Goal: Check status: Check status

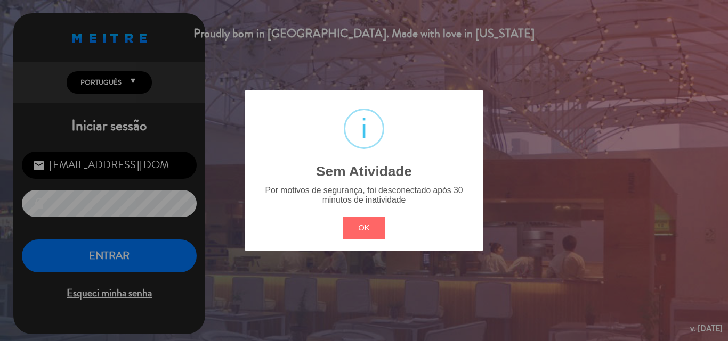
click at [97, 252] on div "? ! i Sem Atividade × Por motivos de segurança, foi desconectado após 30 minuto…" at bounding box center [364, 170] width 728 height 341
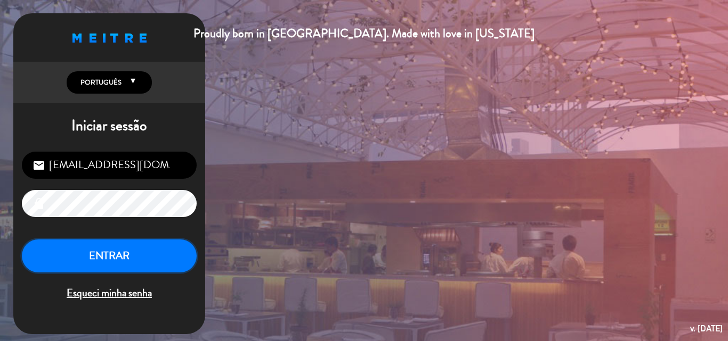
click at [97, 252] on button "ENTRAR" at bounding box center [109, 257] width 175 height 34
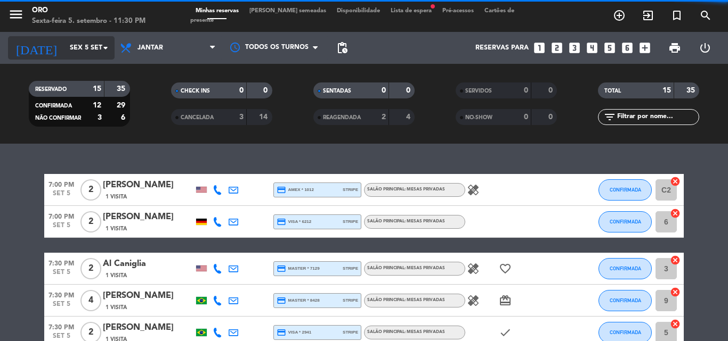
click at [106, 49] on icon "arrow_drop_down" at bounding box center [105, 48] width 13 height 13
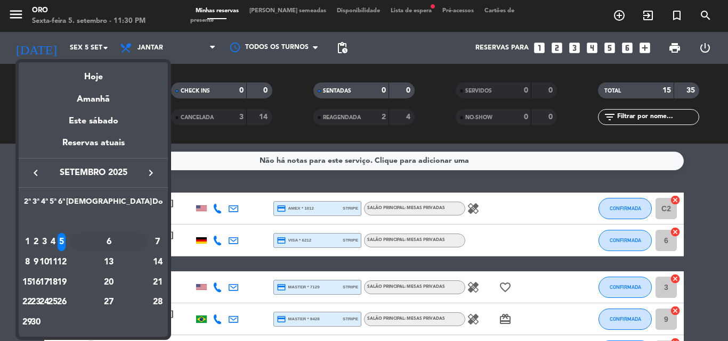
click at [134, 241] on div "6" at bounding box center [108, 242] width 77 height 18
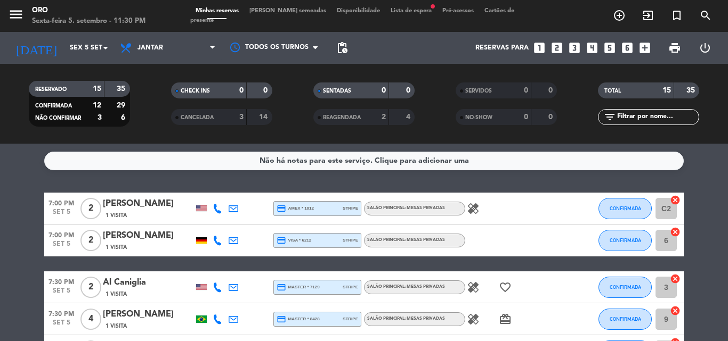
type input "Sáb 6 set"
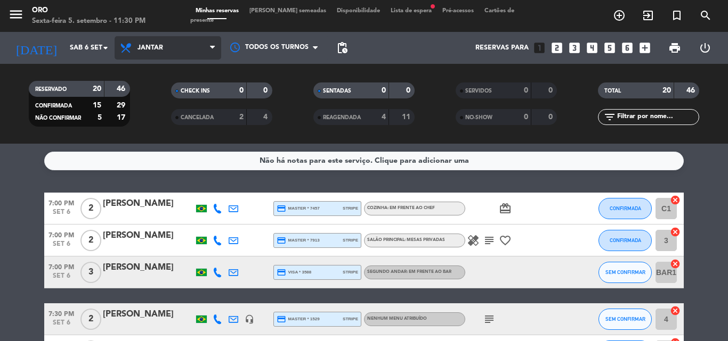
click at [213, 47] on icon at bounding box center [212, 48] width 5 height 9
click at [175, 95] on div "menu Oro Sexta-feira 5. setembro - 11:30 PM Minhas reservas Mesas semeadas Disp…" at bounding box center [364, 72] width 728 height 144
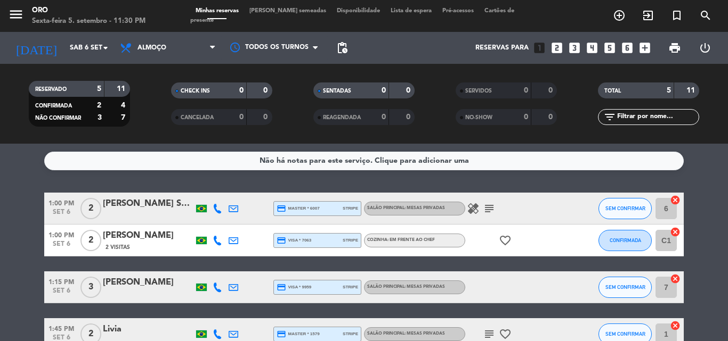
scroll to position [53, 0]
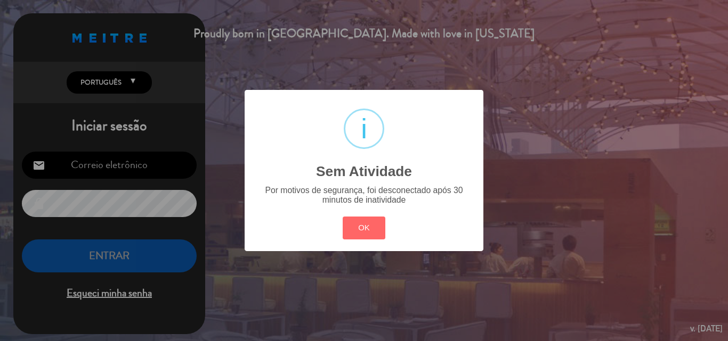
type input "[EMAIL_ADDRESS][DOMAIN_NAME]"
